Goal: Navigation & Orientation: Find specific page/section

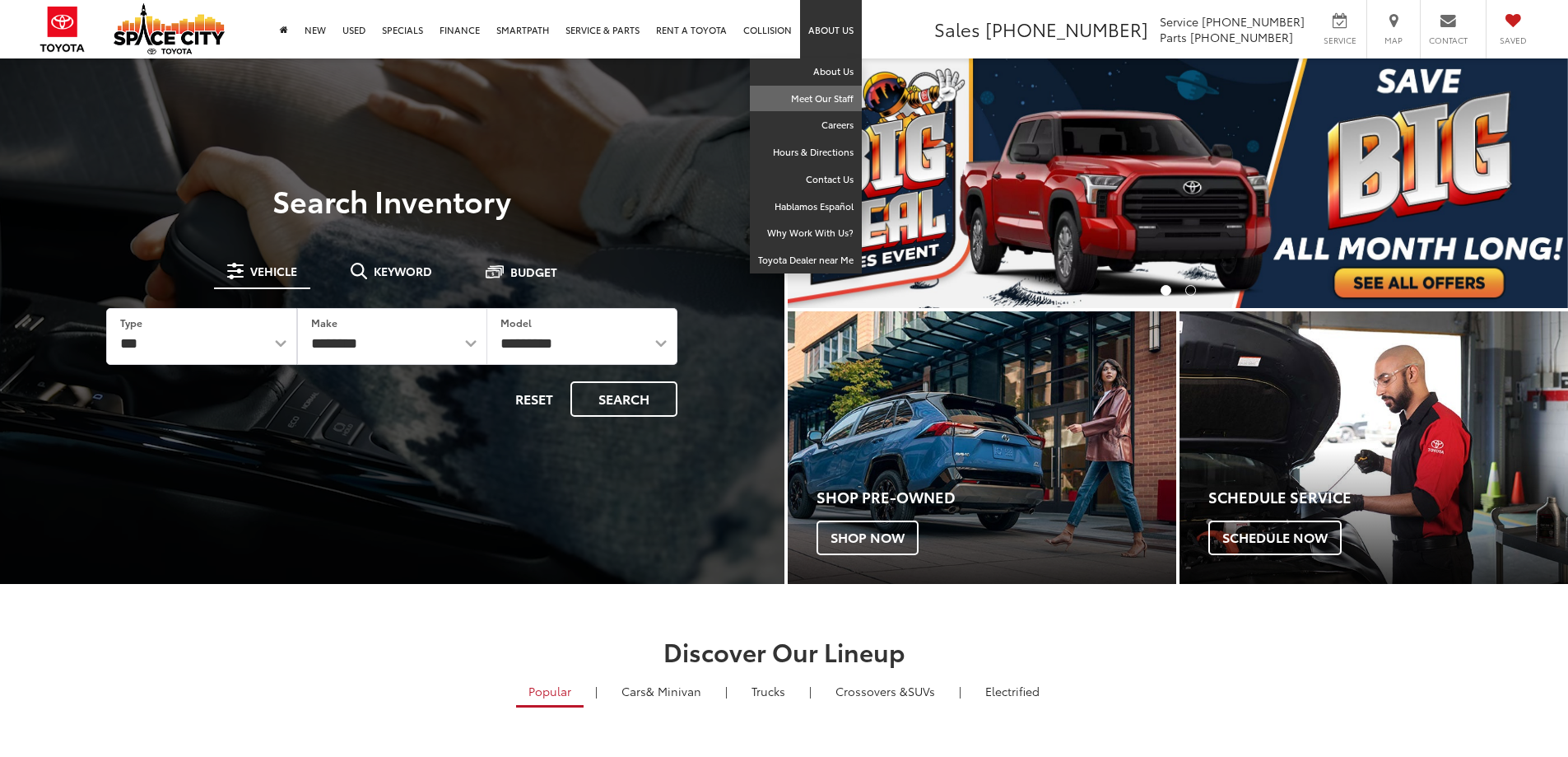
drag, startPoint x: 828, startPoint y: 34, endPoint x: 844, endPoint y: 87, distance: 55.4
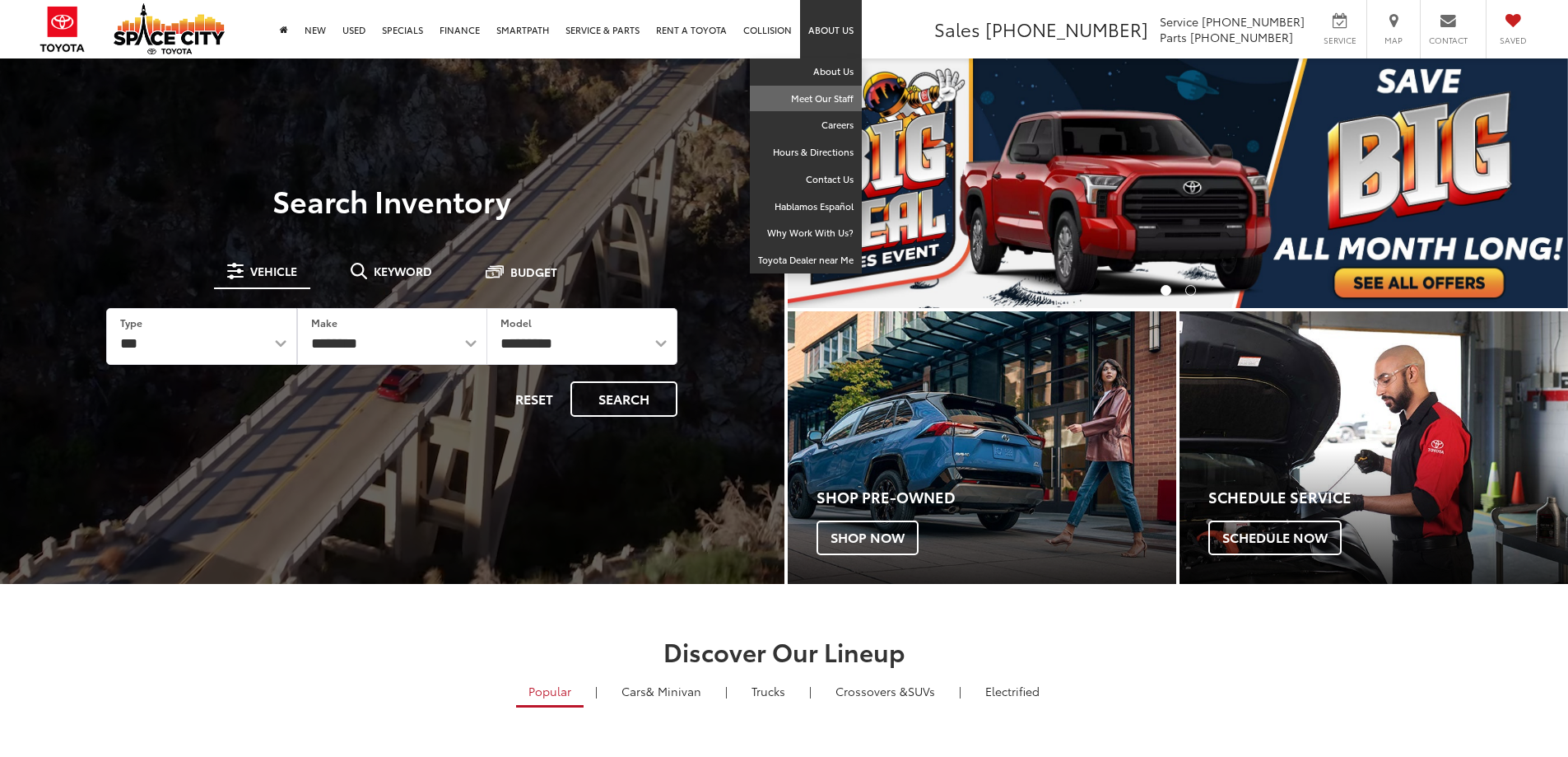
click at [844, 58] on li "About Us About Us Meet Our Staff Careers Hours & Directions Contact Us Hablamos…" at bounding box center [831, 29] width 62 height 58
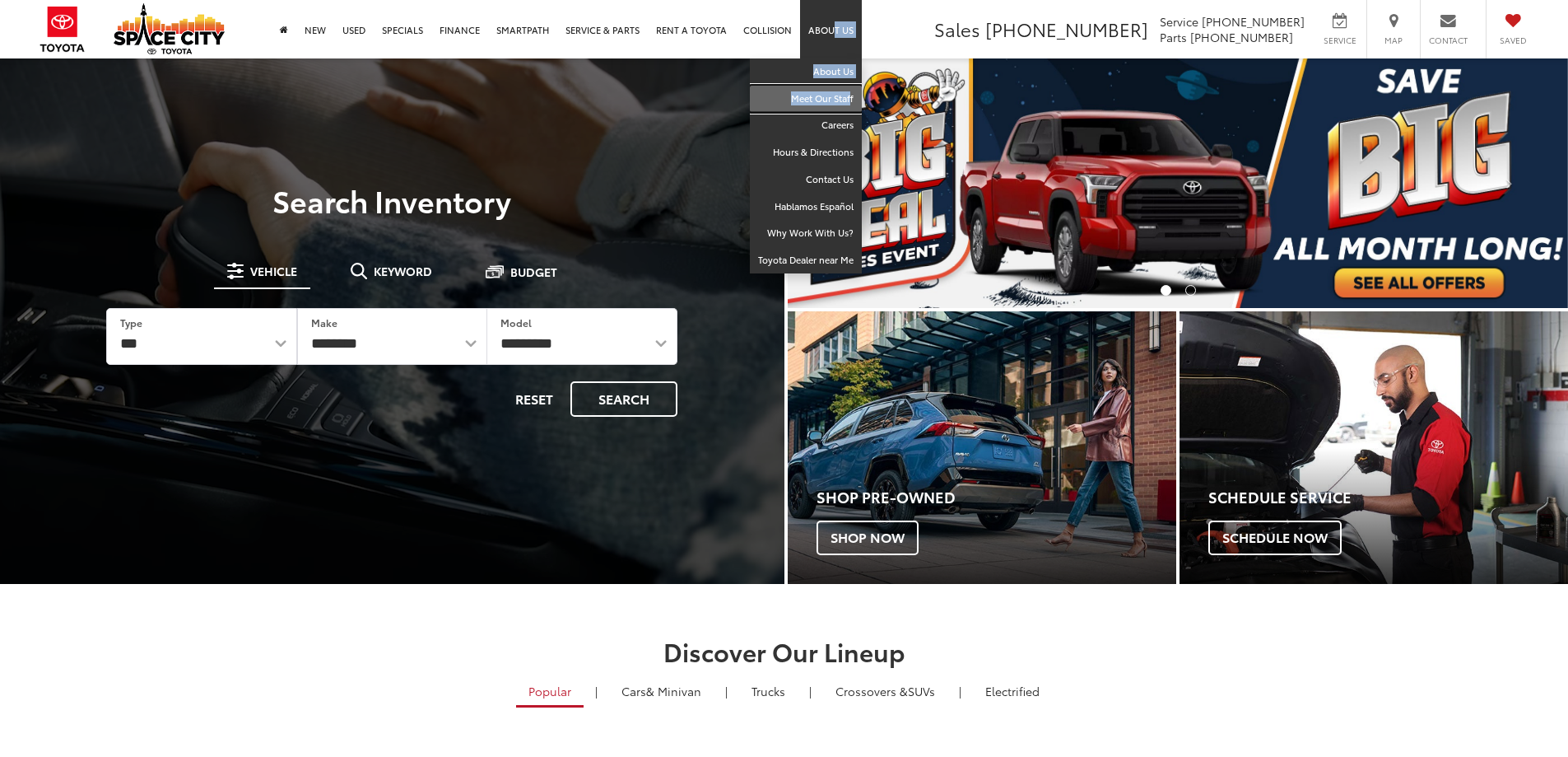
click at [826, 98] on link "Meet Our Staff" at bounding box center [806, 99] width 112 height 27
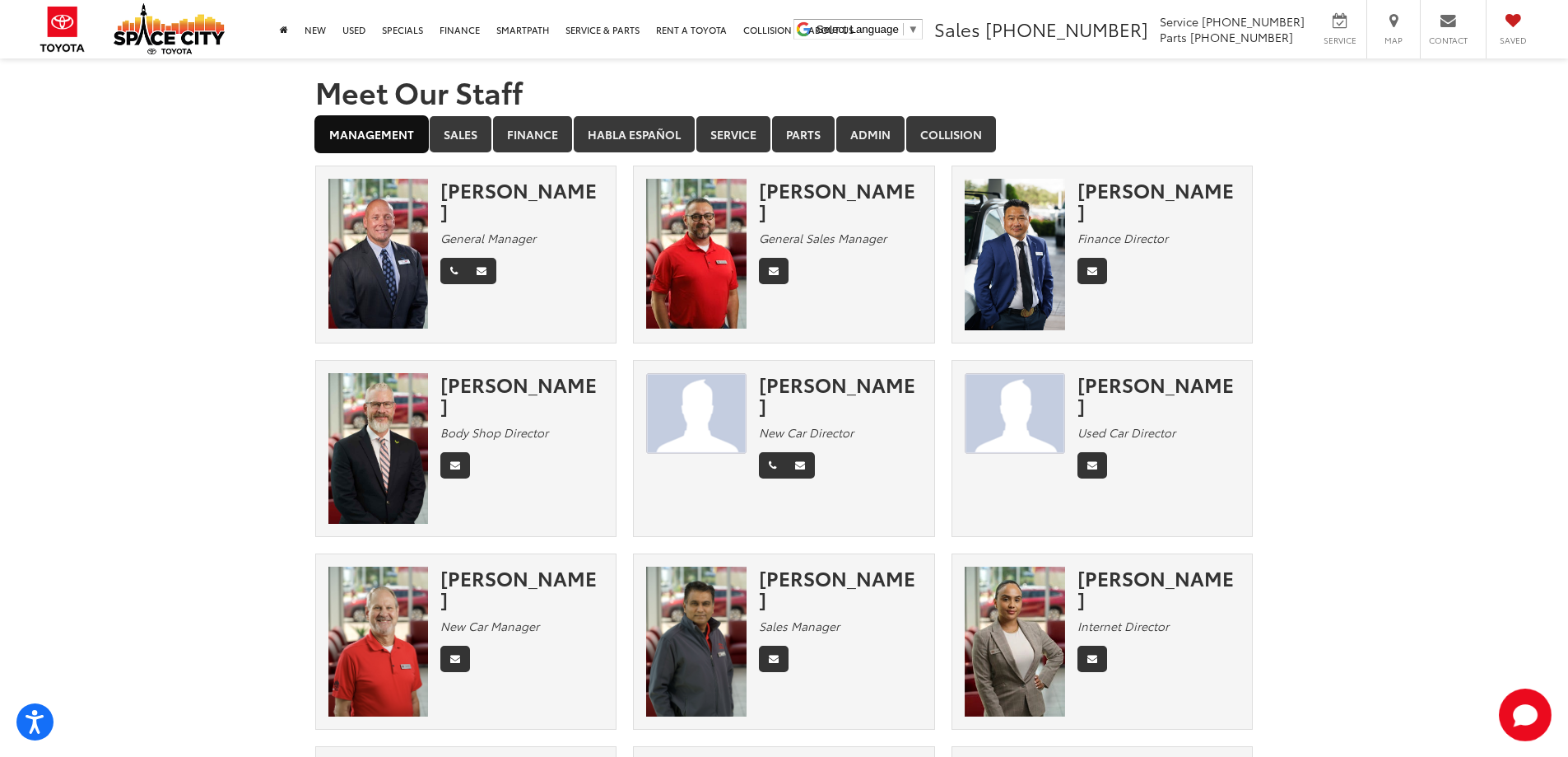
click at [404, 133] on link "Management" at bounding box center [372, 134] width 113 height 36
click at [484, 129] on link "Sales" at bounding box center [461, 134] width 62 height 36
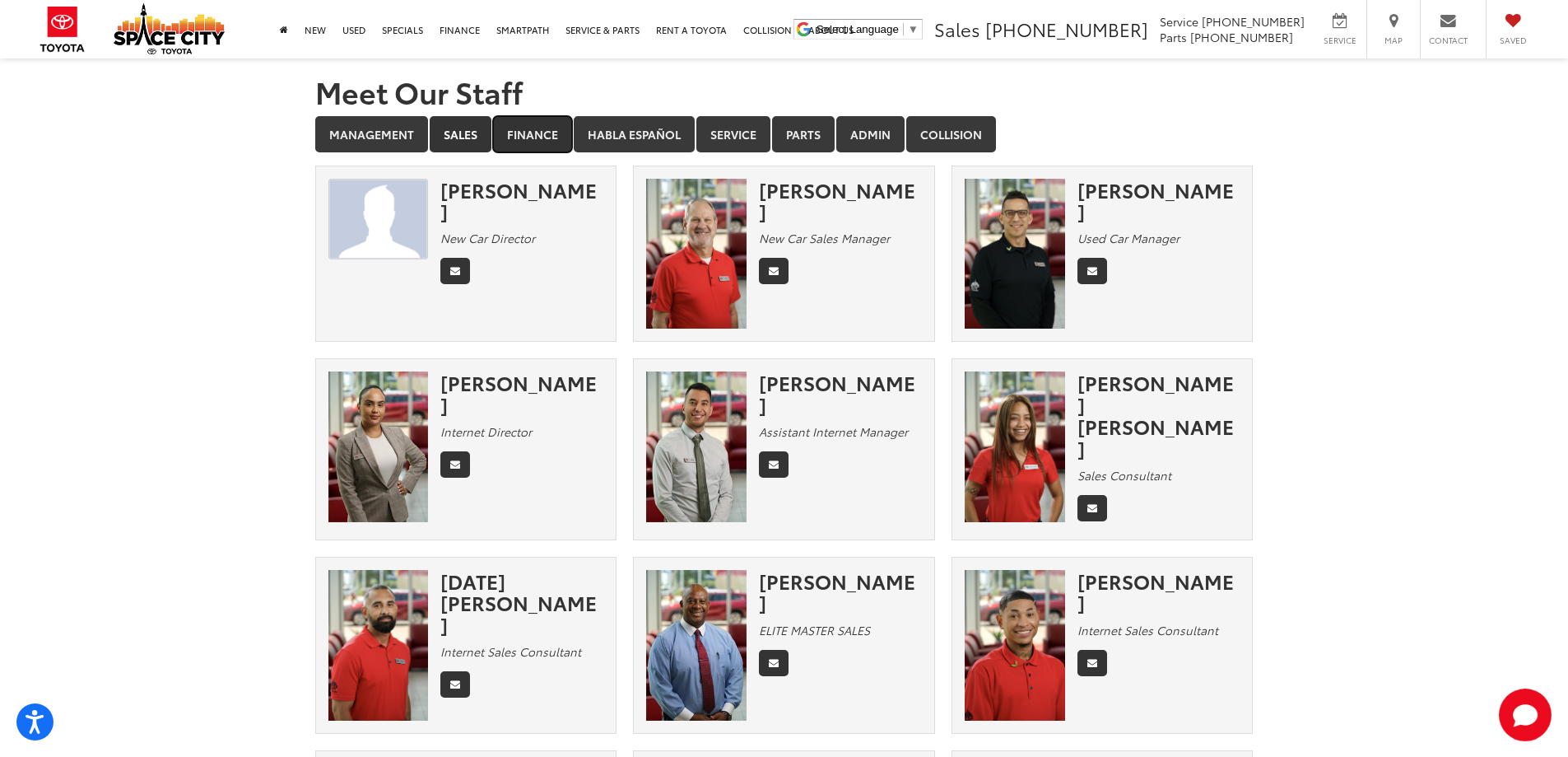
click at [525, 146] on link "Finance" at bounding box center [533, 134] width 79 height 36
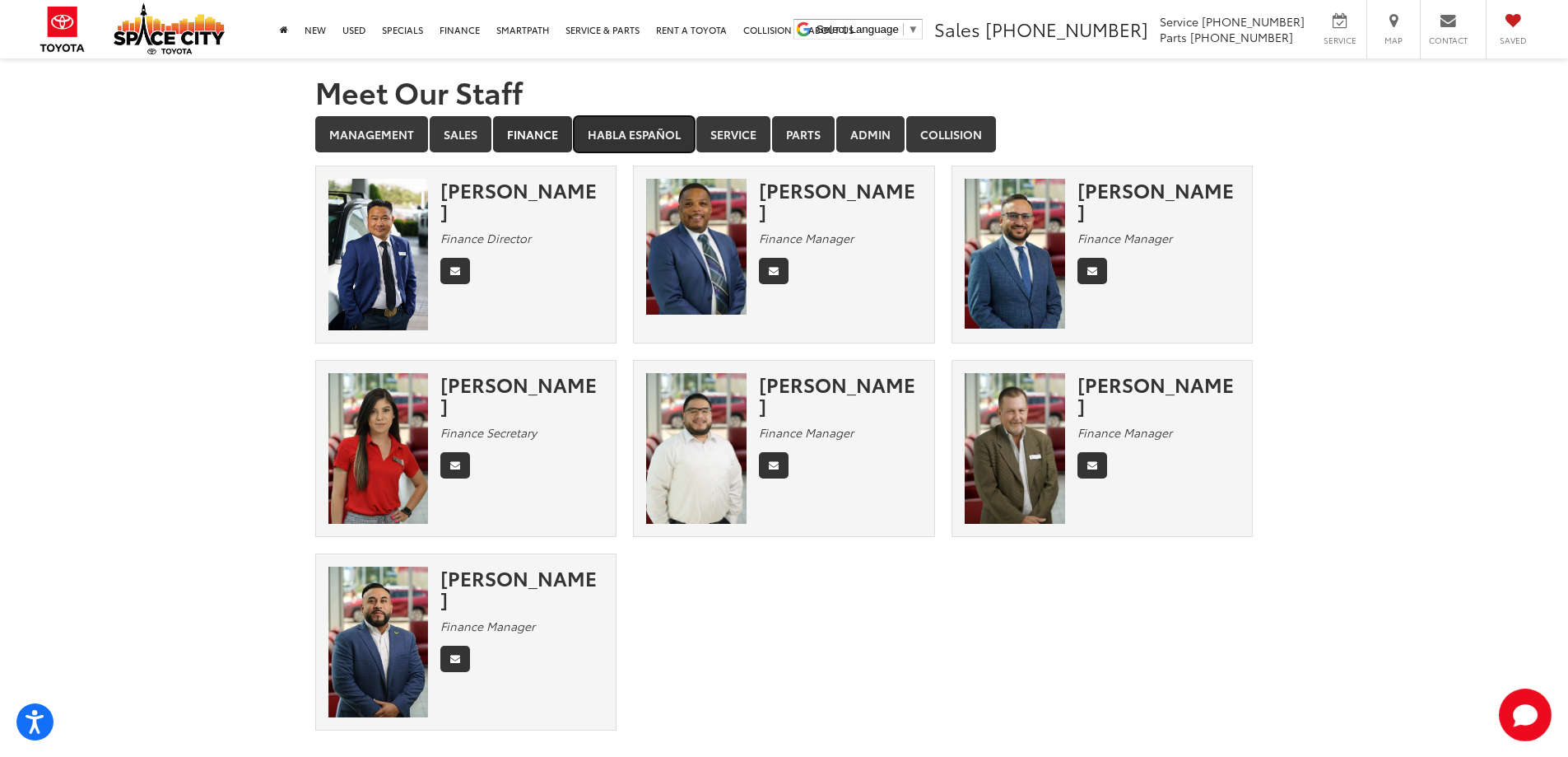
click at [666, 137] on link "Habla Español" at bounding box center [634, 134] width 121 height 36
